Goal: Navigation & Orientation: Go to known website

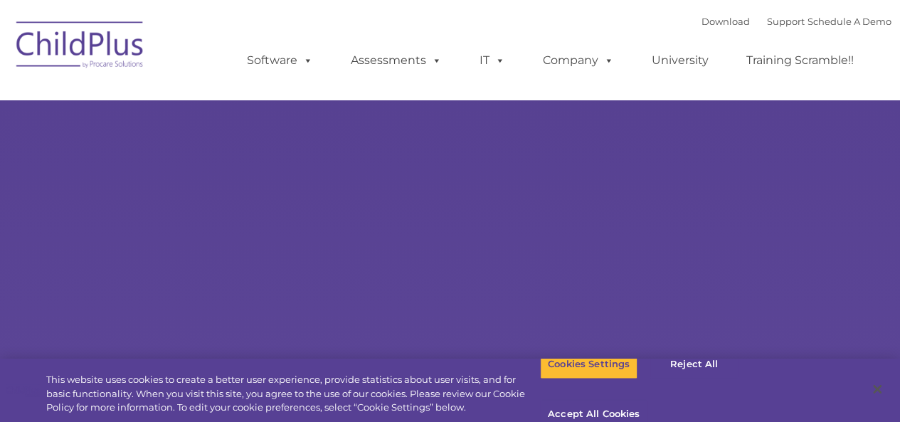
select select "MEDIUM"
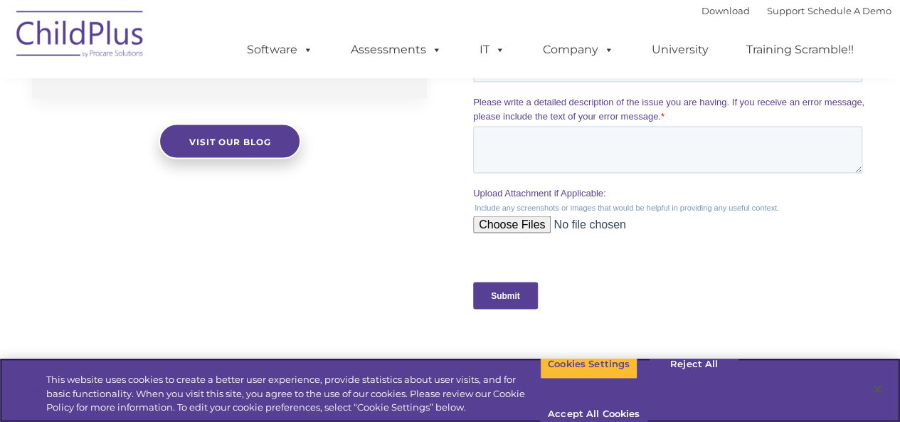
scroll to position [1361, 0]
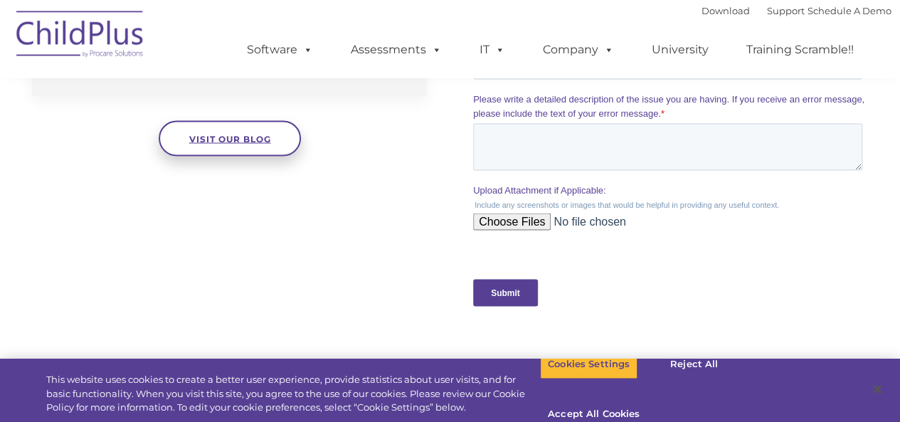
click at [235, 127] on link "Visit our blog" at bounding box center [230, 139] width 142 height 36
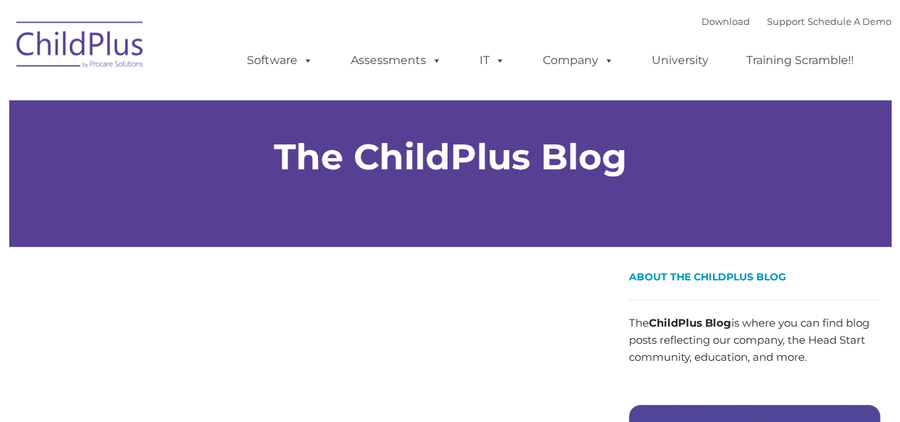
type input ""
